Goal: Task Accomplishment & Management: Manage account settings

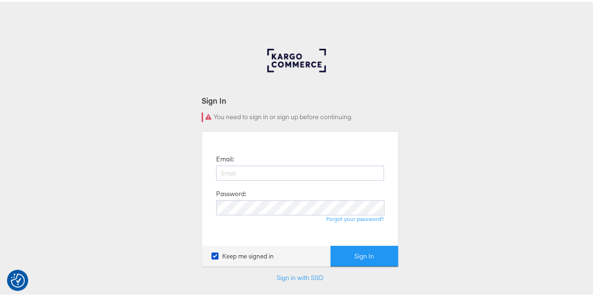
click at [407, 105] on div "Sign In You need to sign in or sign up before continuing. Email: Password: Forg…" at bounding box center [300, 281] width 600 height 469
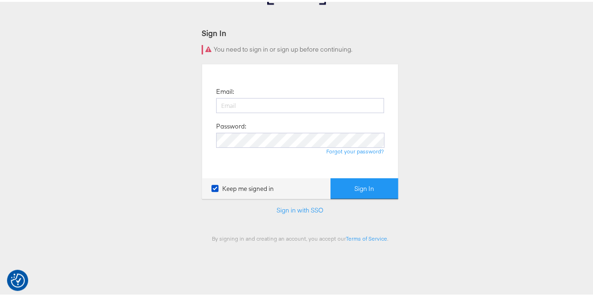
scroll to position [47, 0]
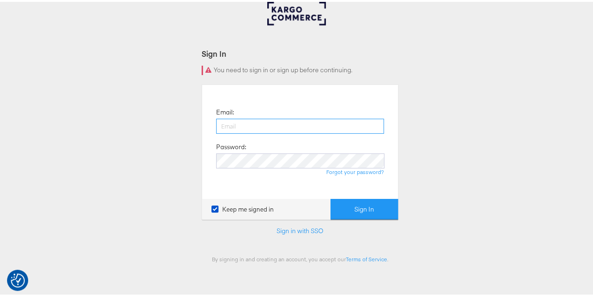
click at [287, 125] on input "email" at bounding box center [300, 124] width 168 height 15
click at [288, 120] on input "email" at bounding box center [300, 124] width 168 height 15
type input "nidhi.vijayvargiya@groupm.com"
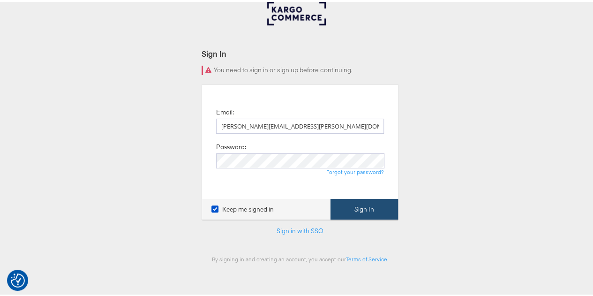
click at [346, 210] on button "Sign In" at bounding box center [363, 207] width 67 height 21
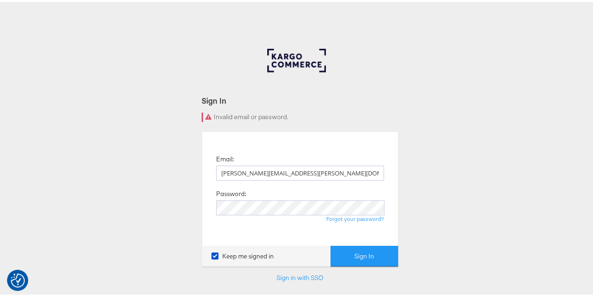
click at [415, 181] on div "Sign In Invalid email or password. Email: nidhi.vijayvargiya@groupm.com Passwor…" at bounding box center [300, 281] width 600 height 469
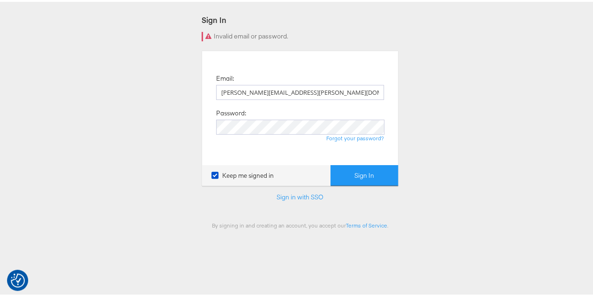
scroll to position [47, 0]
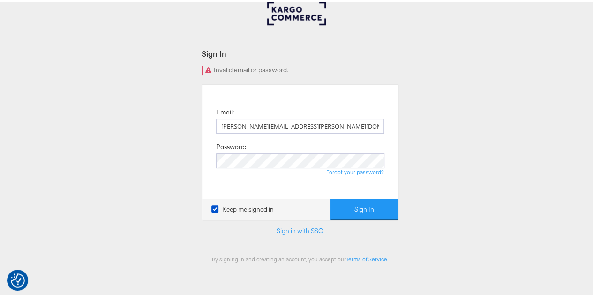
click at [458, 110] on div "Sign In Invalid email or password. Email: nidhi.vijayvargiya@groupm.com Passwor…" at bounding box center [300, 234] width 600 height 469
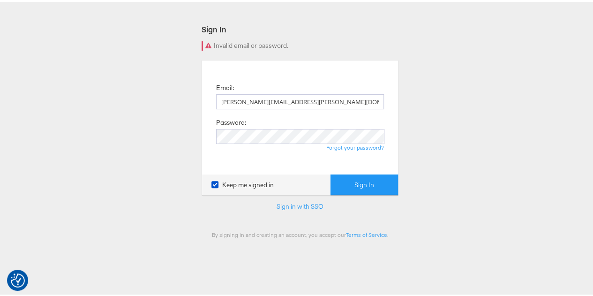
scroll to position [32, 0]
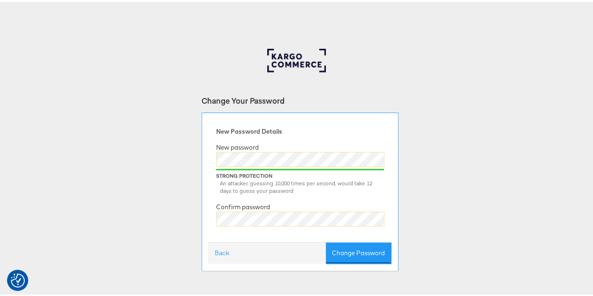
scroll to position [47, 0]
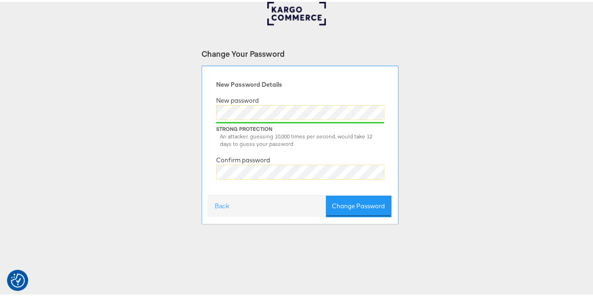
click at [314, 157] on div "New Password Details New password Strong Protection An attacker, guessing 10,00…" at bounding box center [300, 132] width 182 height 122
click at [366, 204] on button "Change Password" at bounding box center [358, 204] width 65 height 21
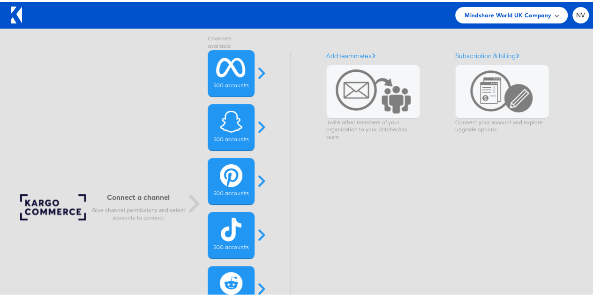
click at [501, 13] on span "Mindshare World UK Company" at bounding box center [507, 13] width 87 height 10
click at [554, 12] on span at bounding box center [556, 13] width 5 height 5
click at [450, 211] on div "Add teammates Invite other members of your organization to your StitcherAds tea…" at bounding box center [430, 207] width 281 height 315
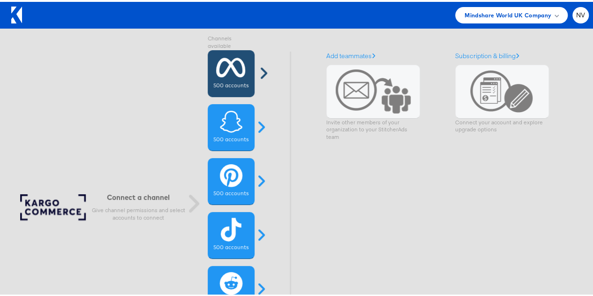
click at [227, 82] on label "500 accounts" at bounding box center [230, 83] width 35 height 7
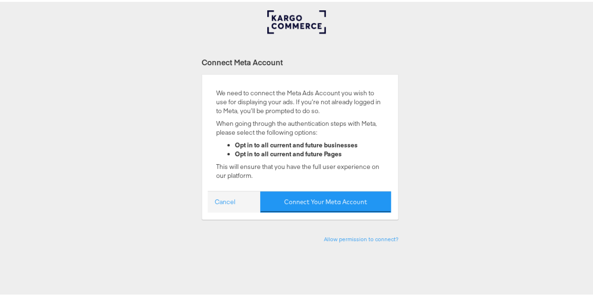
scroll to position [94, 0]
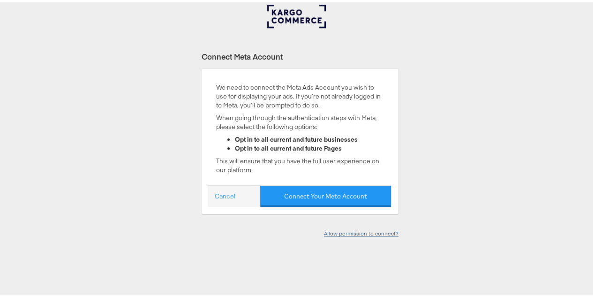
click at [339, 228] on link "Allow permission to connect?" at bounding box center [361, 231] width 75 height 7
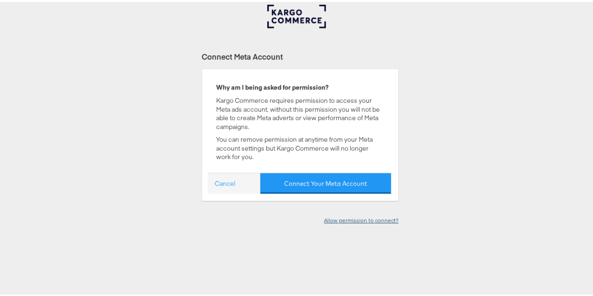
click at [340, 218] on link "Allow permission to connect?" at bounding box center [361, 218] width 75 height 7
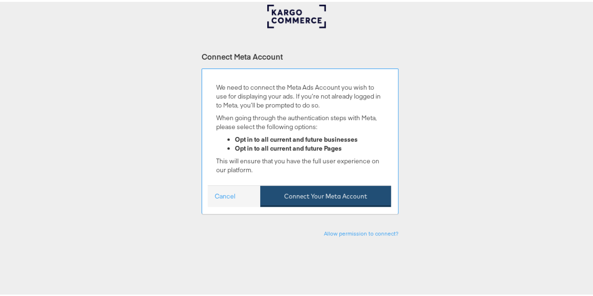
click at [322, 193] on button "Connect Your Meta Account" at bounding box center [325, 194] width 131 height 21
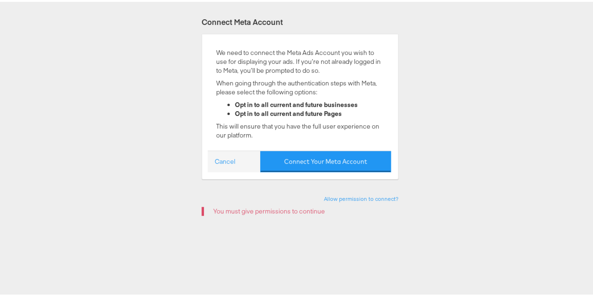
scroll to position [82, 0]
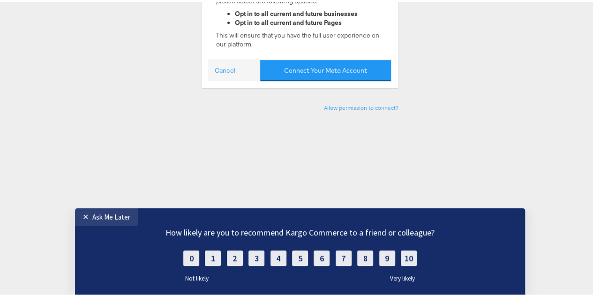
scroll to position [234, 0]
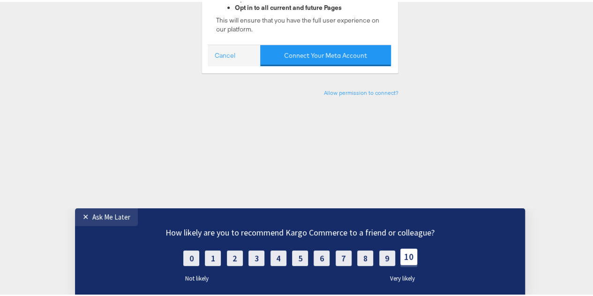
click at [401, 261] on label "10" at bounding box center [408, 256] width 17 height 16
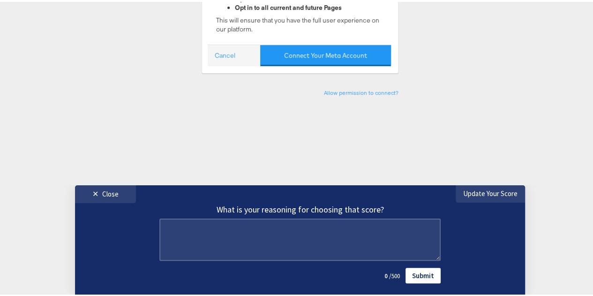
drag, startPoint x: 414, startPoint y: 274, endPoint x: 410, endPoint y: 443, distance: 169.2
click at [414, 274] on link "Submit" at bounding box center [422, 274] width 35 height 15
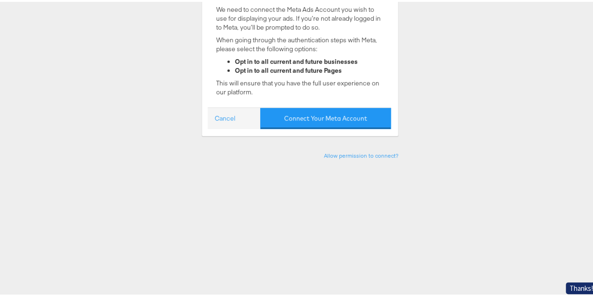
scroll to position [141, 0]
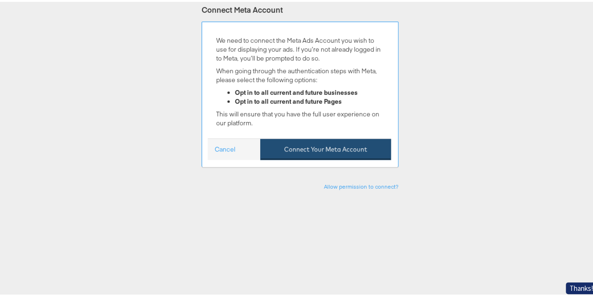
click at [350, 152] on button "Connect Your Meta Account" at bounding box center [325, 147] width 131 height 21
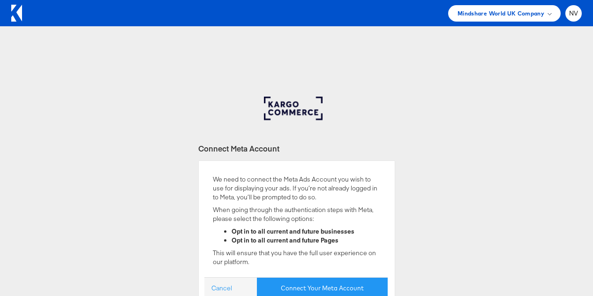
scroll to position [141, 0]
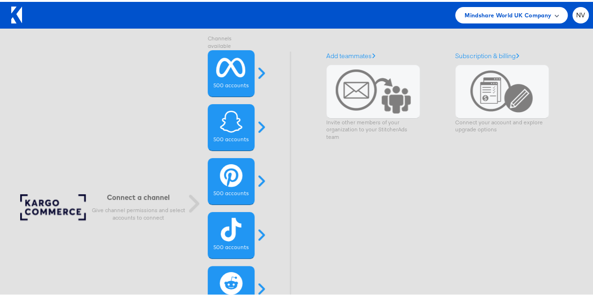
click at [494, 14] on span "Mindshare World UK Company" at bounding box center [507, 13] width 87 height 10
click at [542, 11] on span "Mindshare World UK Company" at bounding box center [507, 13] width 87 height 10
click at [554, 13] on span at bounding box center [556, 13] width 5 height 5
click at [576, 11] on span "NV" at bounding box center [580, 13] width 9 height 6
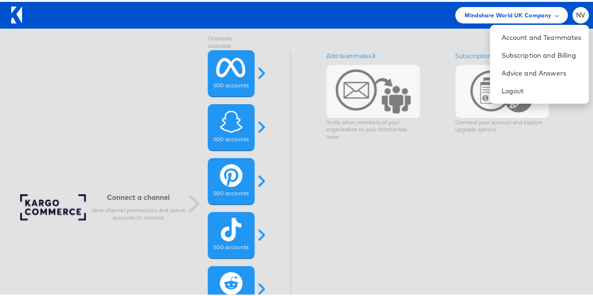
click at [433, 43] on div "Connect a channel Give channel permissions and select accounts to connect Chann…" at bounding box center [295, 207] width 633 height 362
